Goal: Information Seeking & Learning: Understand process/instructions

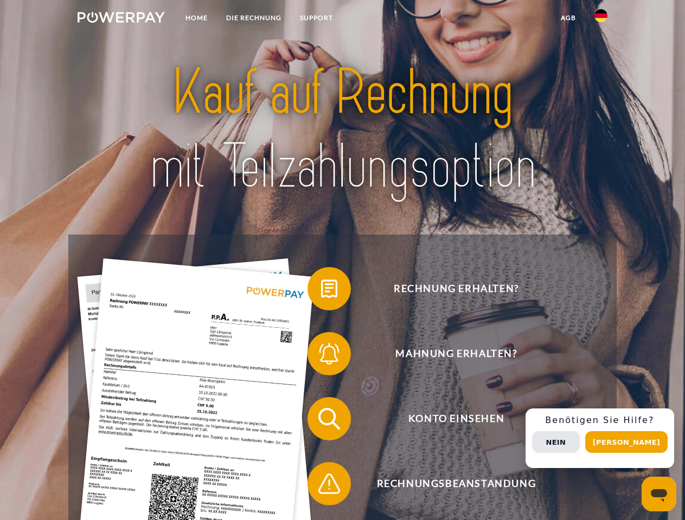
click at [121, 19] on img at bounding box center [121, 17] width 87 height 11
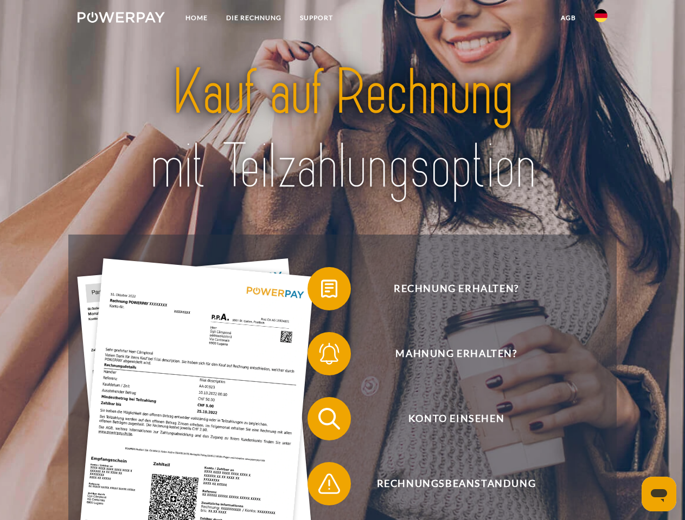
click at [601, 19] on img at bounding box center [600, 15] width 13 height 13
click at [568, 18] on link "agb" at bounding box center [568, 18] width 34 height 20
click at [321, 291] on span at bounding box center [313, 289] width 54 height 54
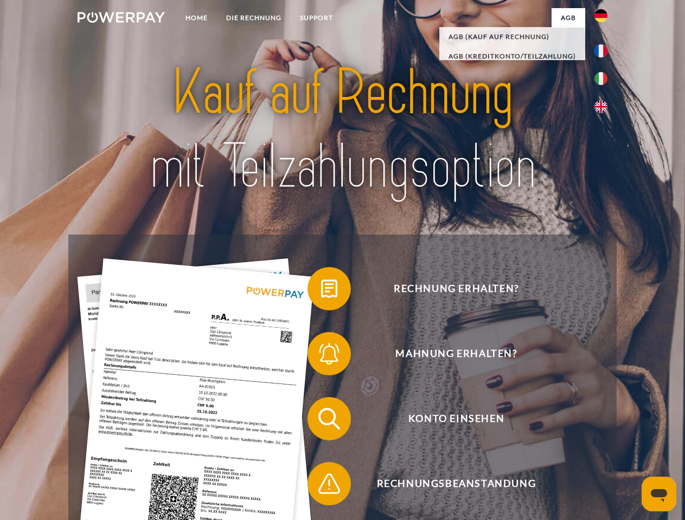
click at [321, 356] on span at bounding box center [313, 354] width 54 height 54
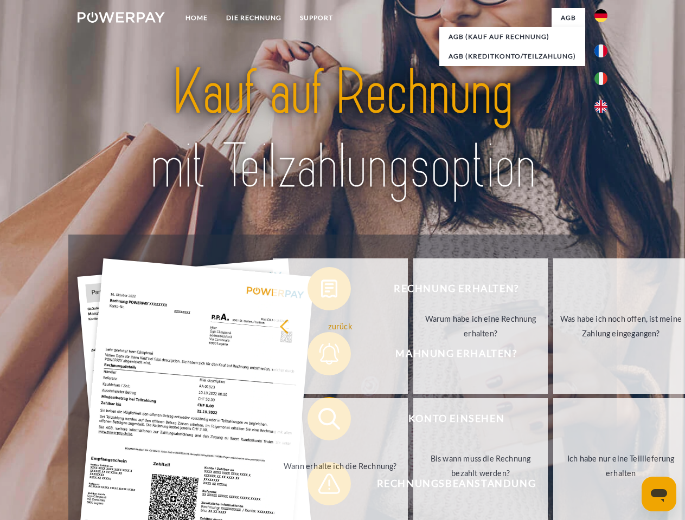
click at [413, 421] on link "Bis wann muss die Rechnung bezahlt werden?" at bounding box center [480, 466] width 135 height 136
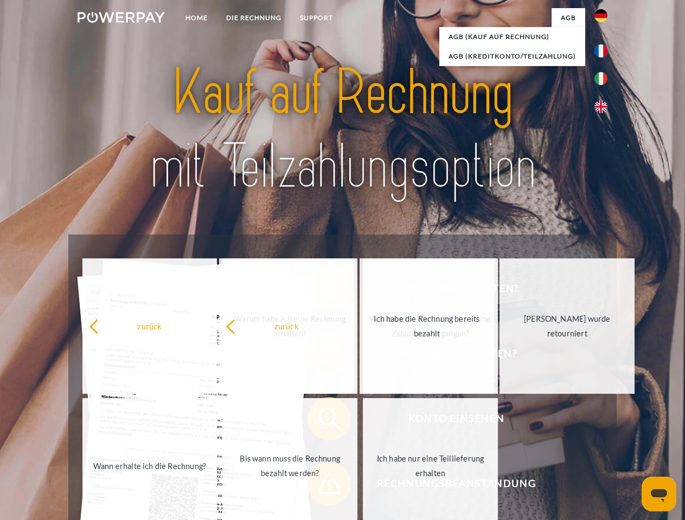
click at [321, 486] on span at bounding box center [313, 484] width 54 height 54
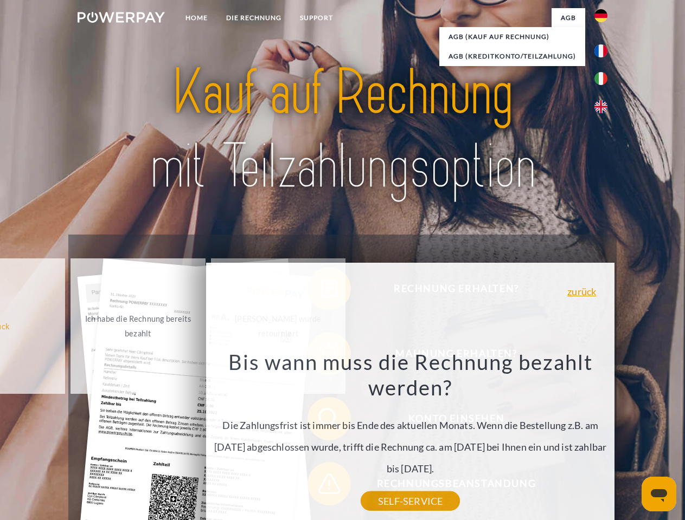
click at [603, 439] on div "Rechnung erhalten? Mahnung erhalten? Konto einsehen" at bounding box center [342, 452] width 548 height 434
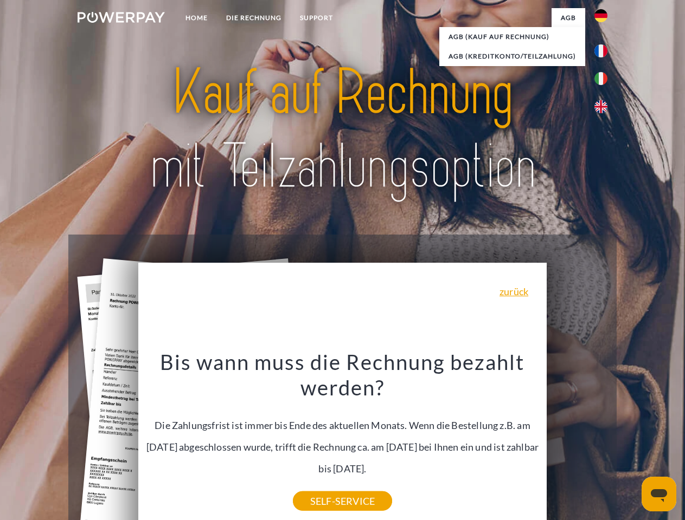
click at [577, 441] on span "Konto einsehen" at bounding box center [456, 418] width 266 height 43
click at [630, 442] on header "Home DIE RECHNUNG SUPPORT" at bounding box center [342, 374] width 685 height 749
